Goal: Information Seeking & Learning: Learn about a topic

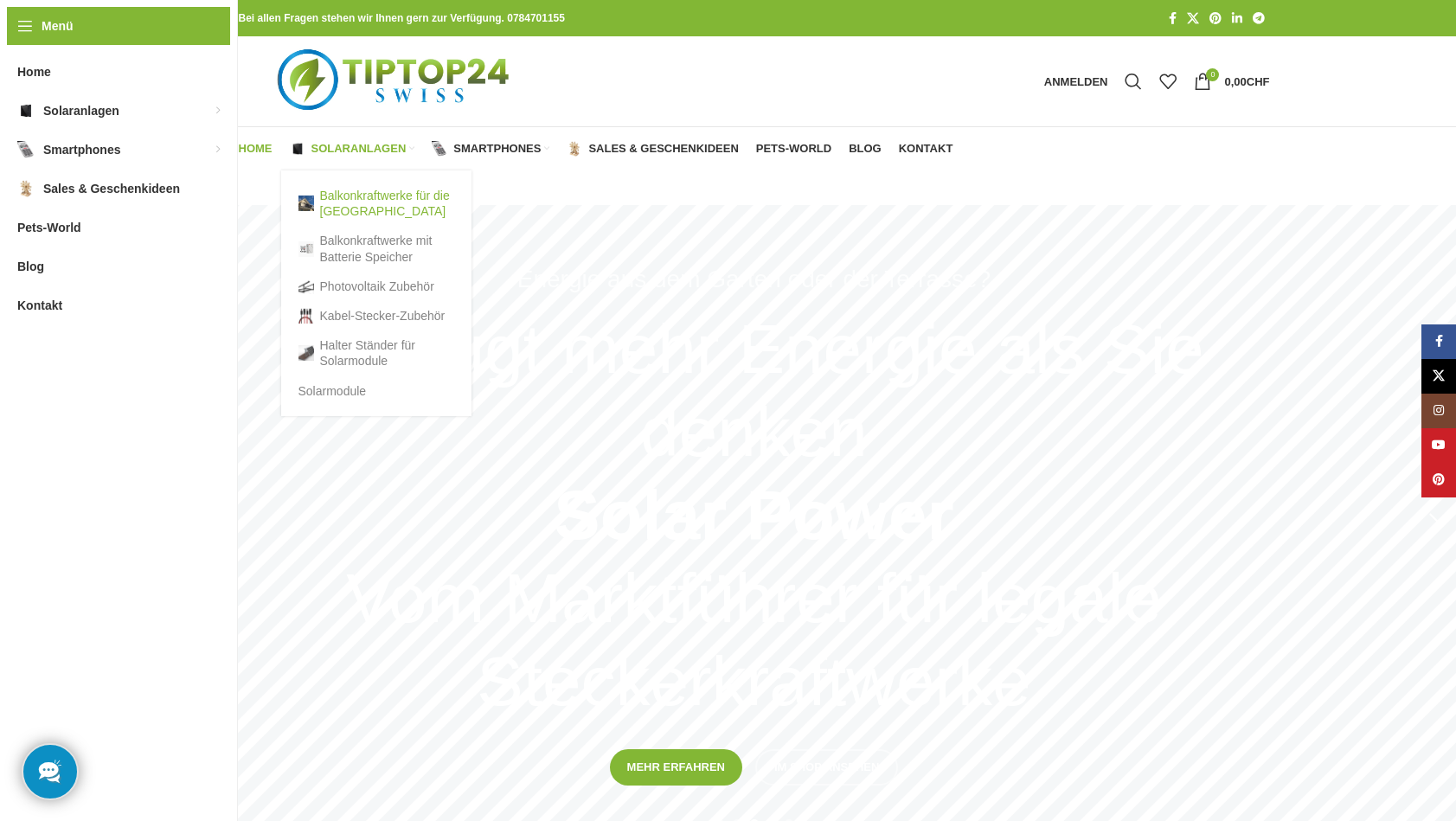
click at [349, 200] on link "Balkonkraftwerke für die [GEOGRAPHIC_DATA]" at bounding box center [376, 203] width 155 height 45
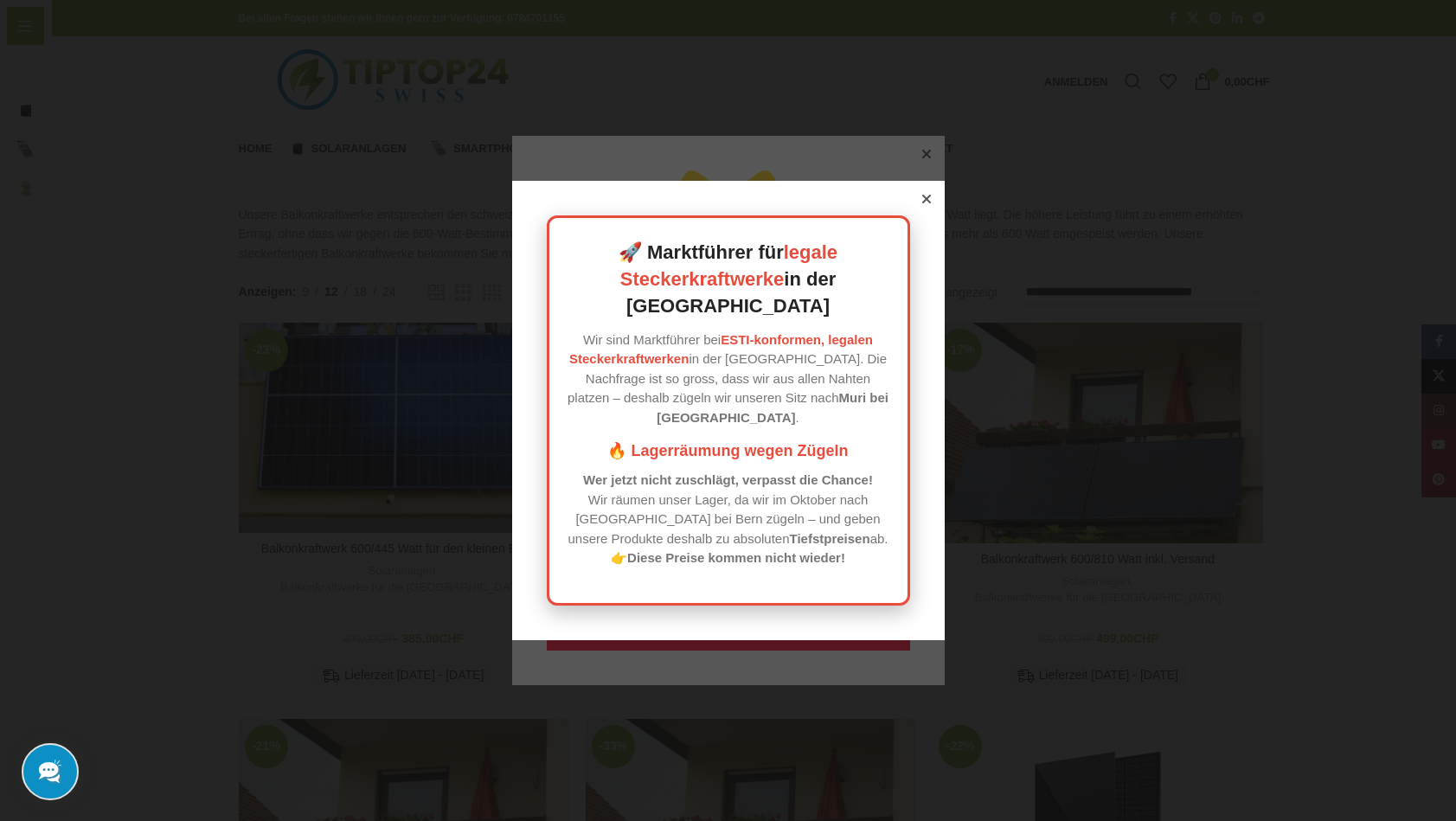
click at [925, 203] on icon at bounding box center [925, 199] width 9 height 9
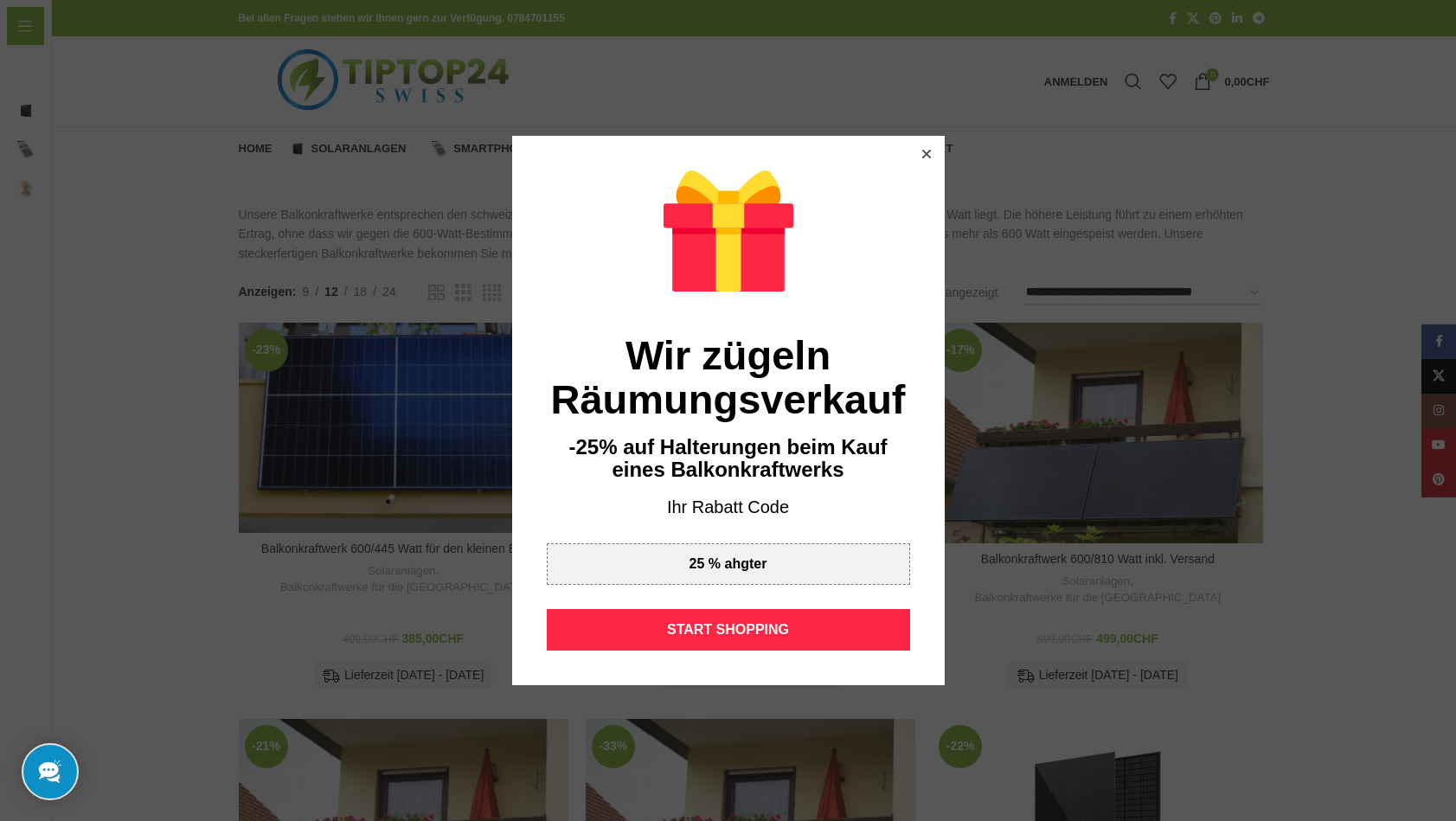
click at [926, 154] on icon at bounding box center [925, 154] width 9 height 9
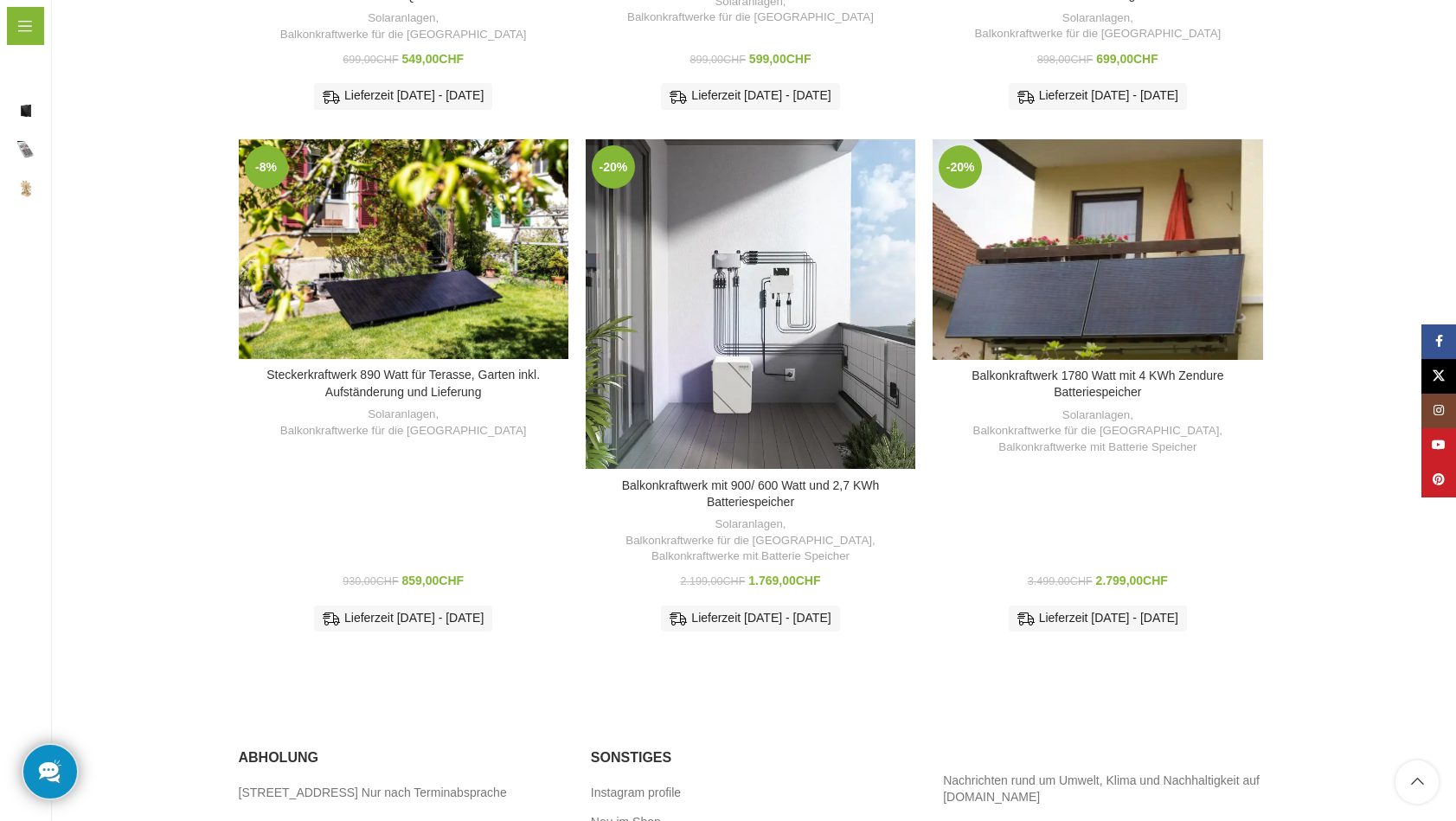
scroll to position [978, 0]
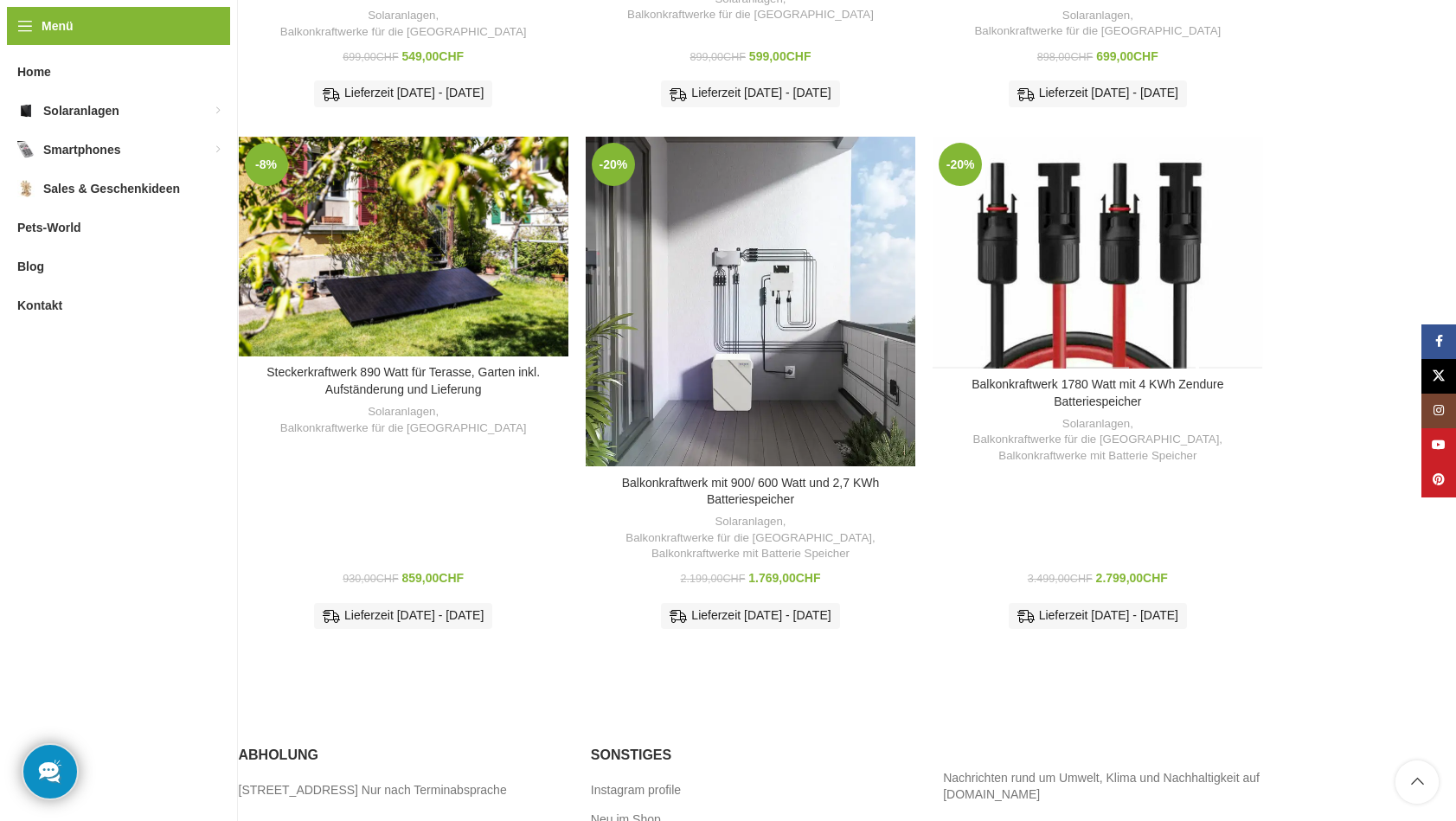
click at [1096, 239] on div "Balkonkraftwerk 1780 Watt mit 4 KWh Zendure Batteriespeicher" at bounding box center [1098, 252] width 65 height 232
click at [1096, 240] on div "Balkonkraftwerk 1780 Watt mit 4 KWh Zendure Batteriespeicher" at bounding box center [1098, 252] width 65 height 232
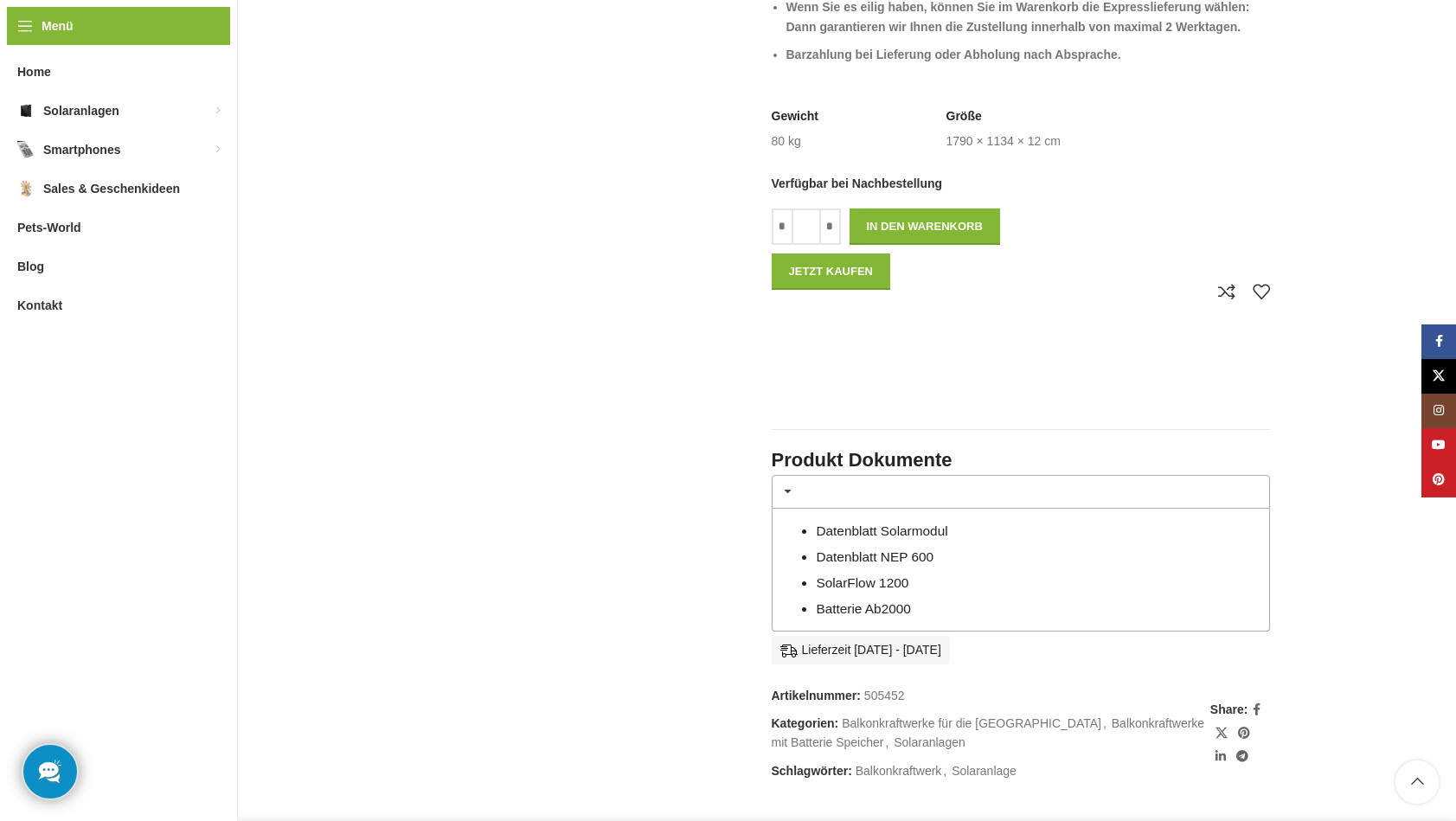
scroll to position [1007, 0]
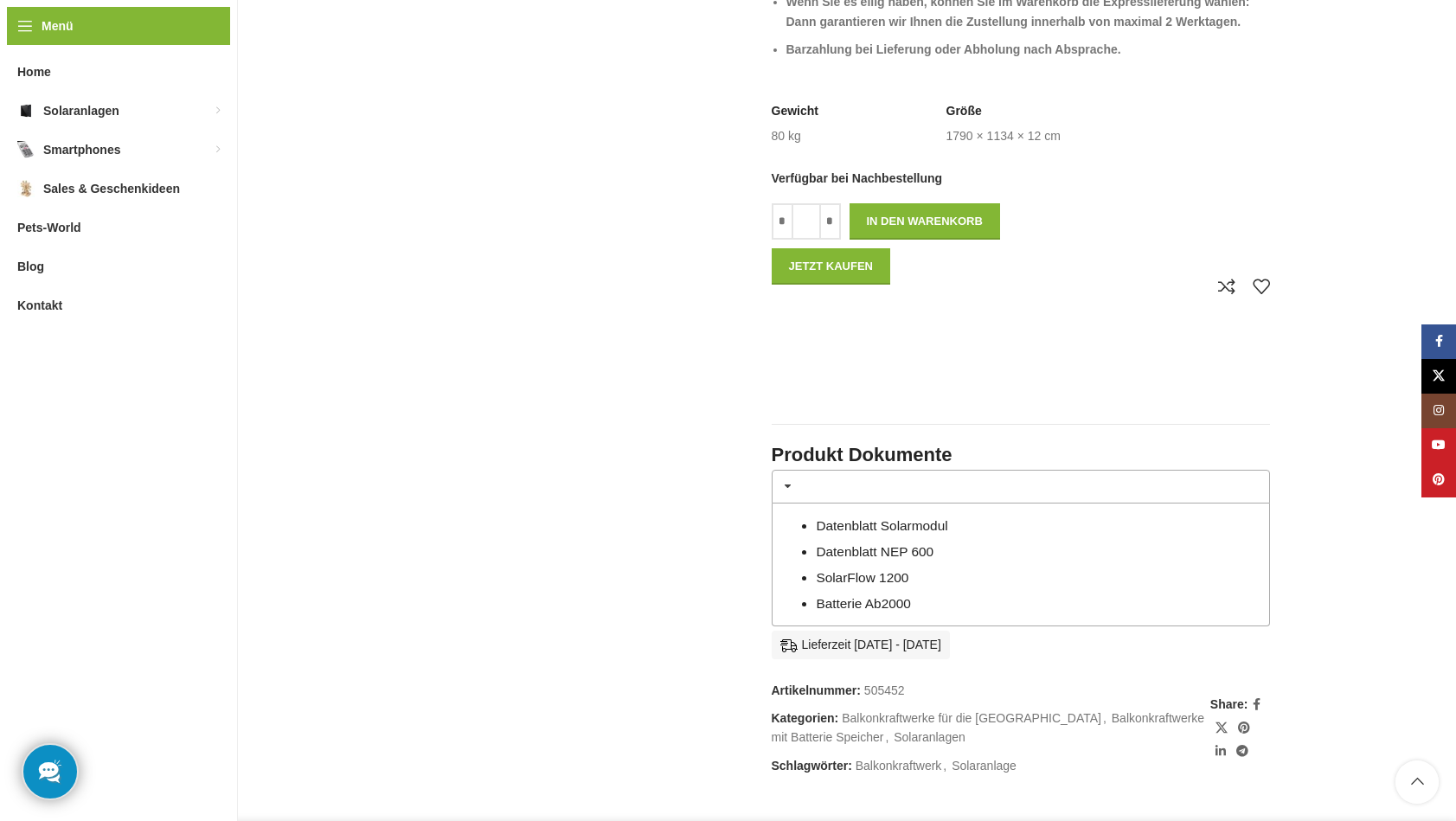
click at [863, 518] on link "Datenblatt Solarmodul" at bounding box center [881, 525] width 132 height 15
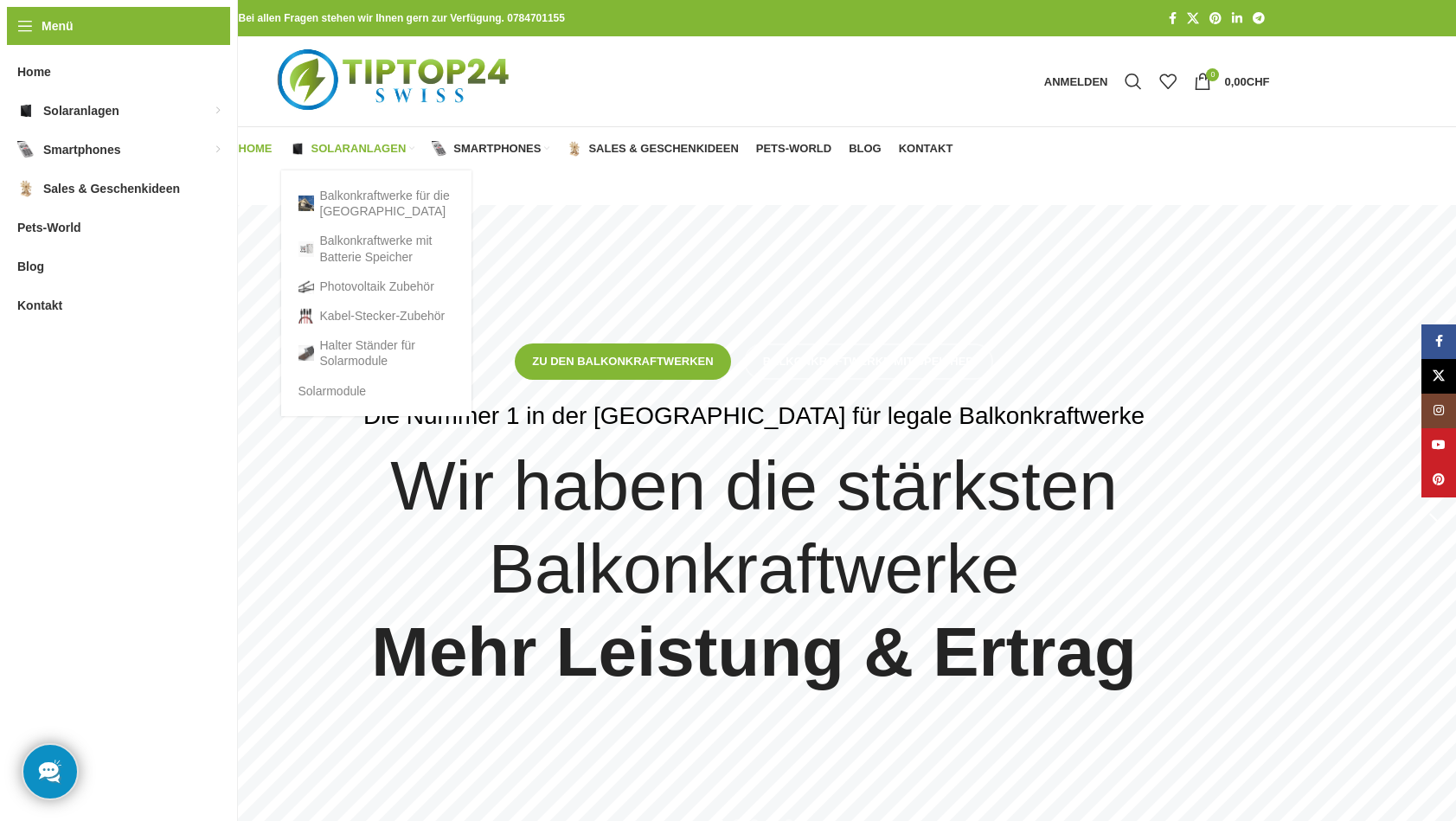
click at [358, 148] on span "Solaranlagen" at bounding box center [359, 149] width 95 height 14
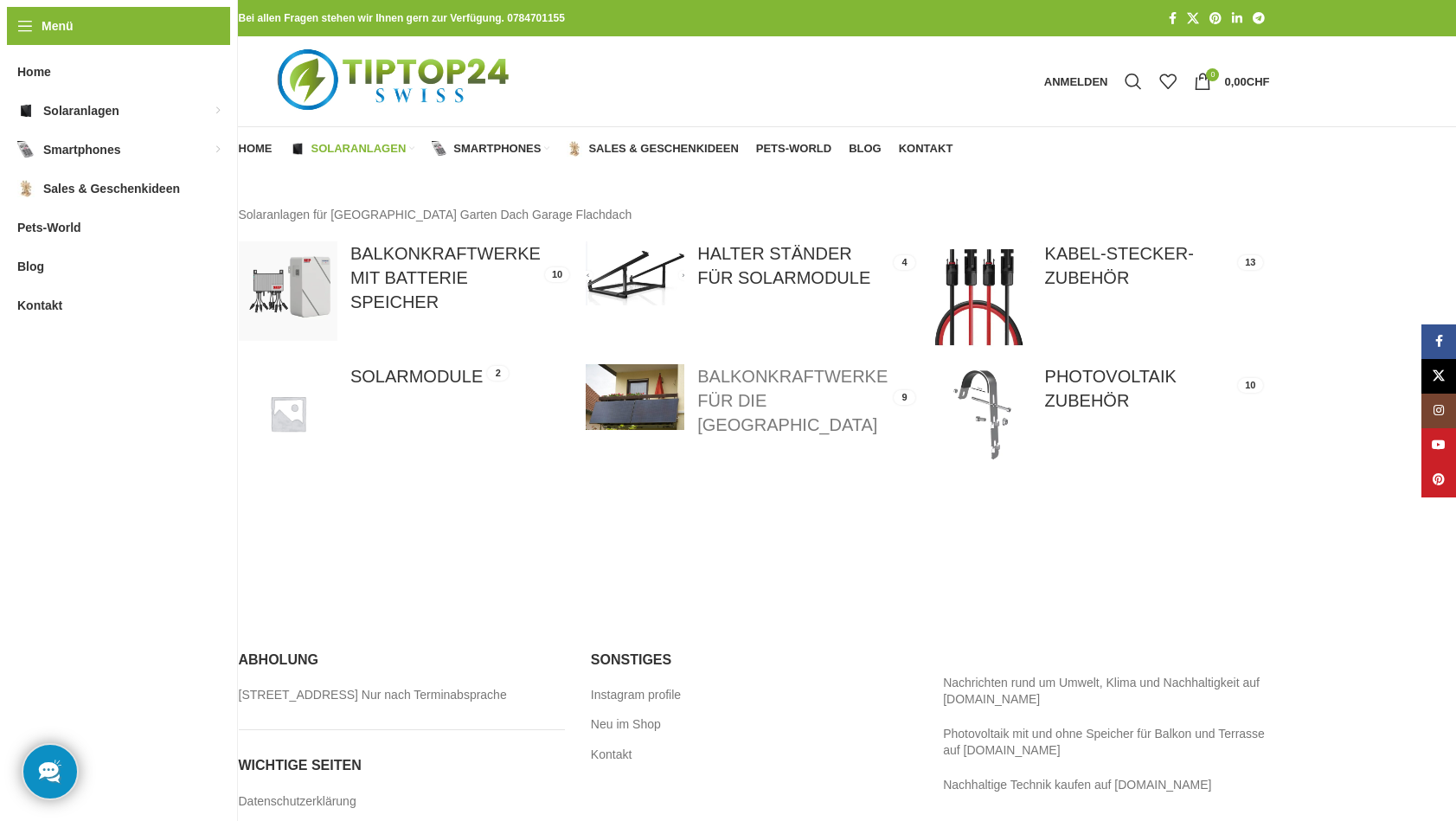
click at [736, 395] on link at bounding box center [750, 400] width 329 height 72
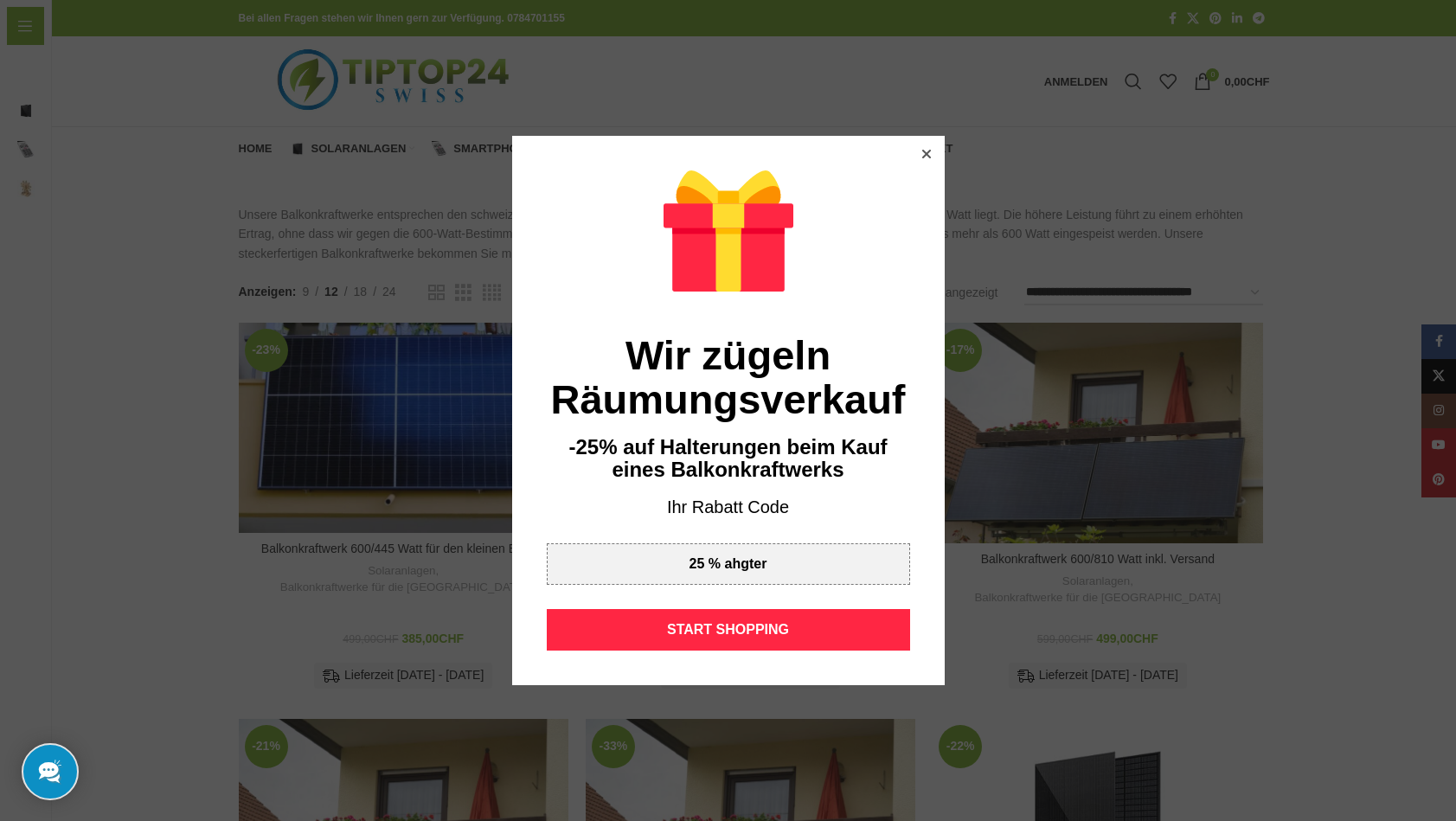
click at [928, 154] on icon at bounding box center [925, 154] width 9 height 9
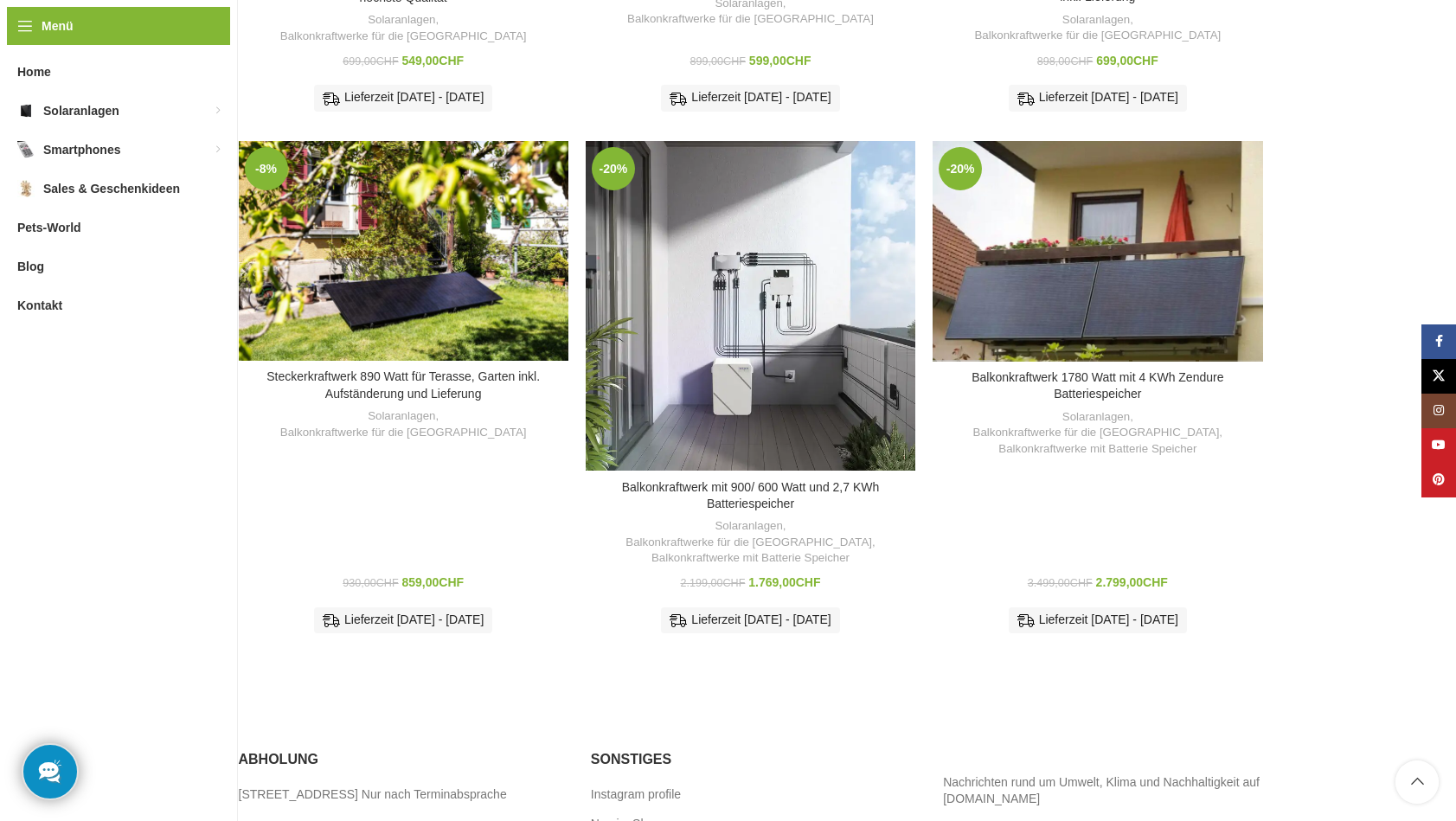
scroll to position [977, 0]
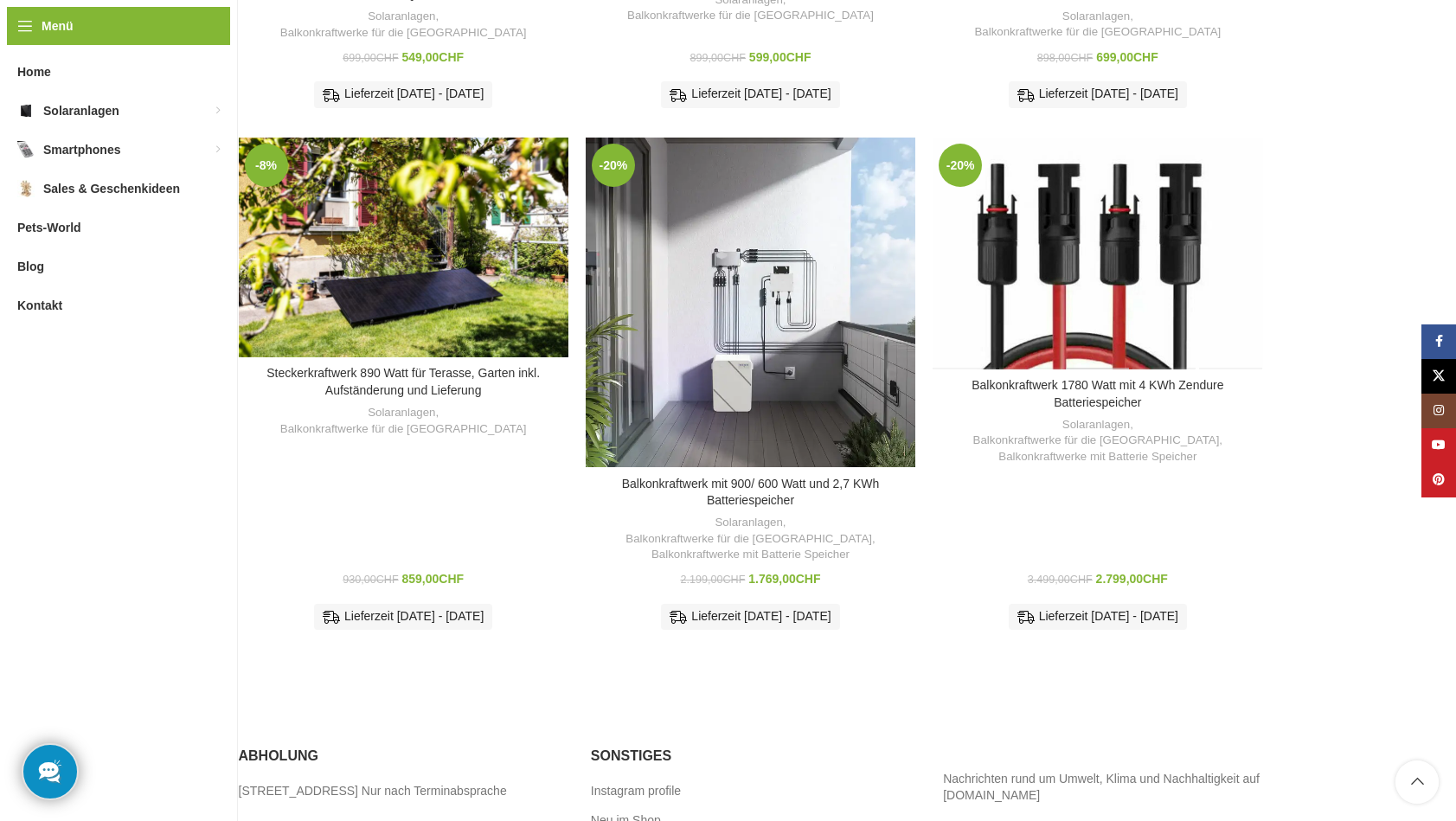
click at [1090, 230] on div "Balkonkraftwerk 1780 Watt mit 4 KWh Zendure Batteriespeicher" at bounding box center [1098, 253] width 65 height 232
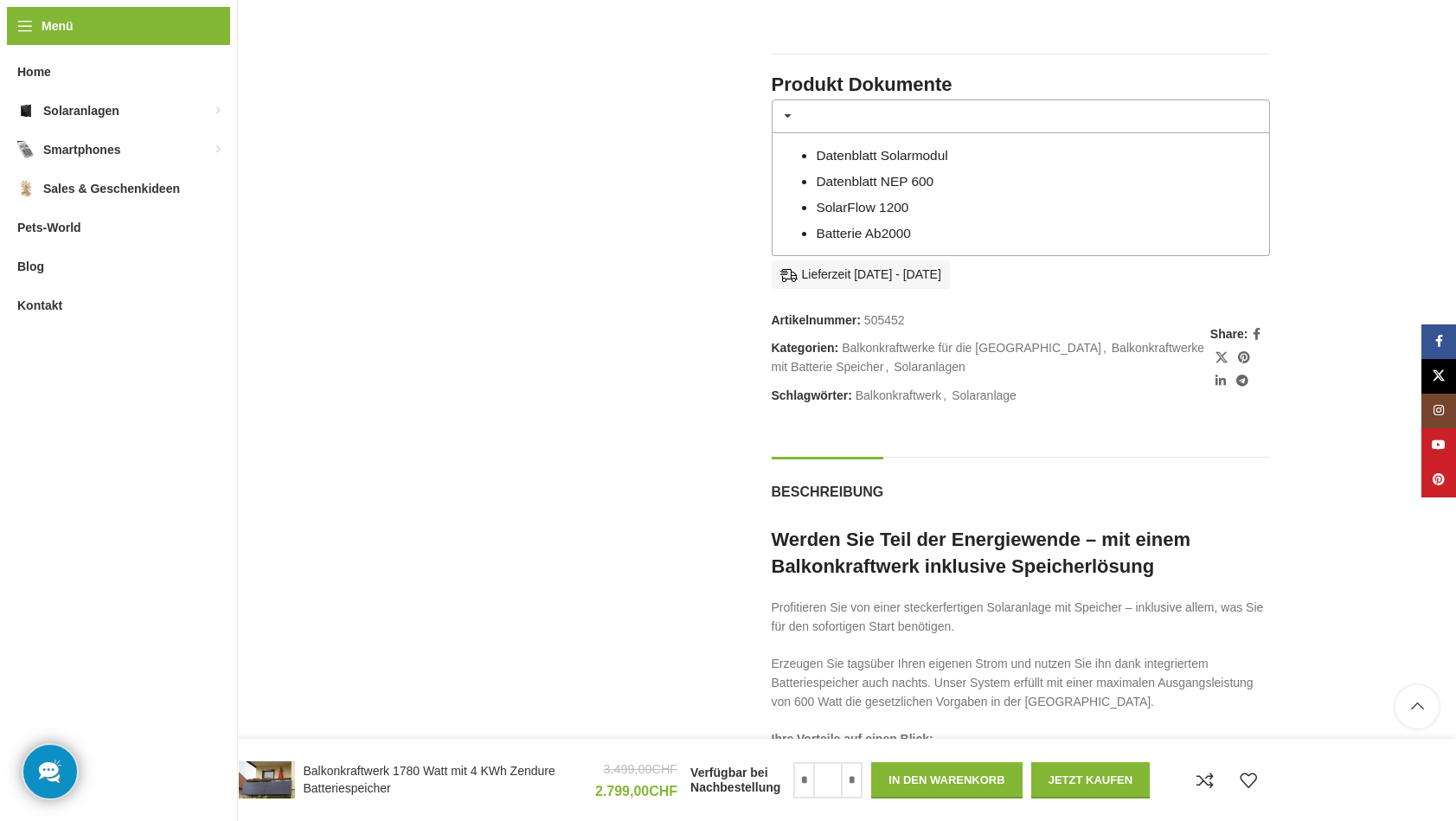
scroll to position [1378, 0]
click at [836, 225] on link "Batterie Ab2000" at bounding box center [864, 232] width 95 height 15
